Goal: Task Accomplishment & Management: Manage account settings

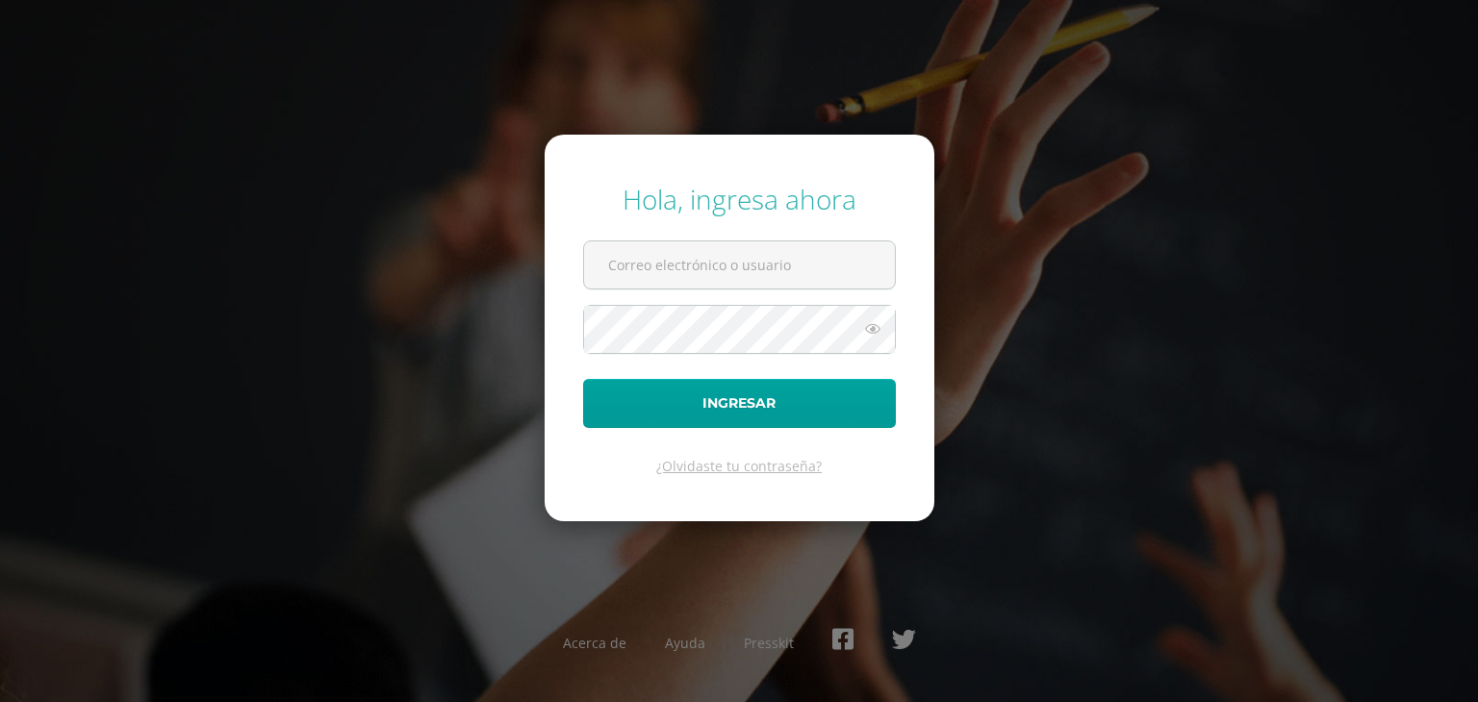
type input "112@laestrella.edu.gt"
click at [583, 379] on button "Ingresar" at bounding box center [739, 403] width 313 height 49
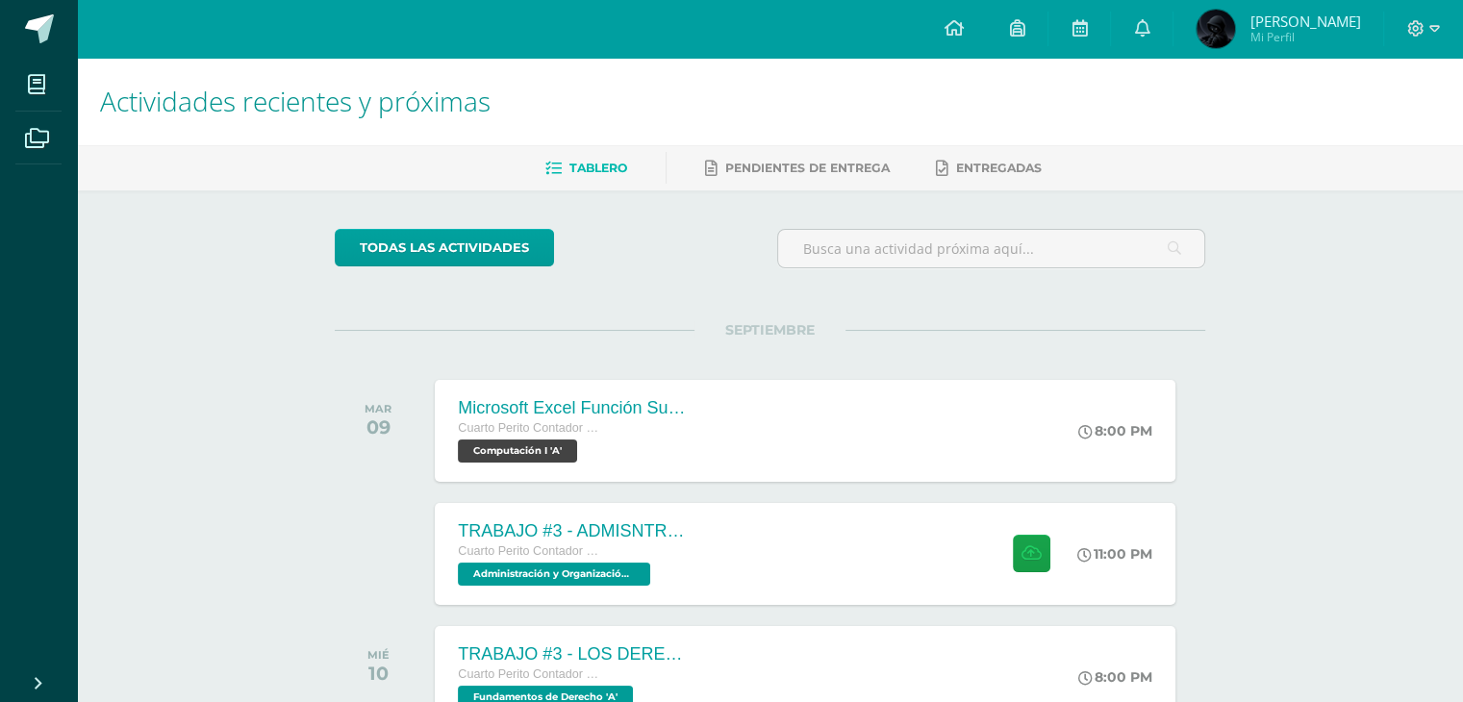
scroll to position [385, 0]
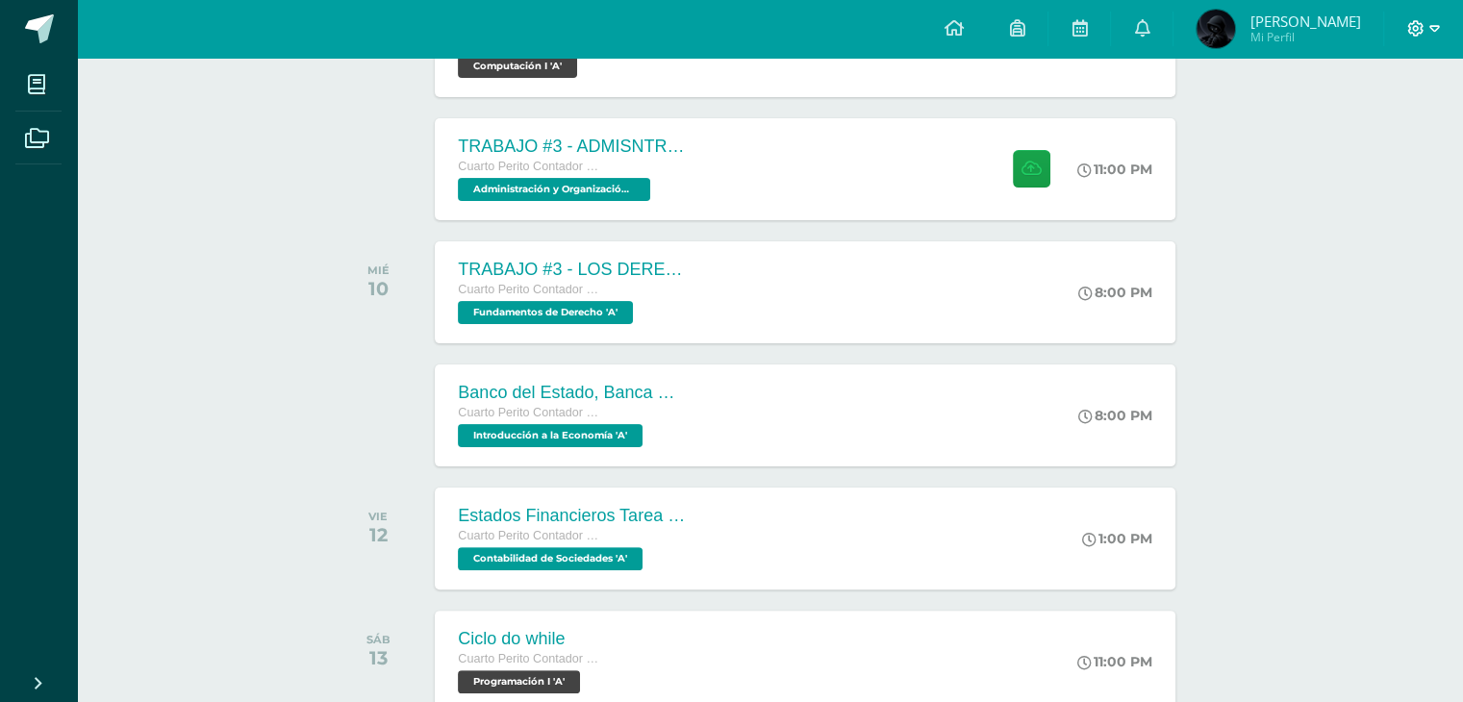
click at [1430, 36] on icon at bounding box center [1434, 28] width 11 height 17
click at [1347, 141] on link "Cerrar sesión" at bounding box center [1363, 131] width 152 height 28
